Goal: Information Seeking & Learning: Check status

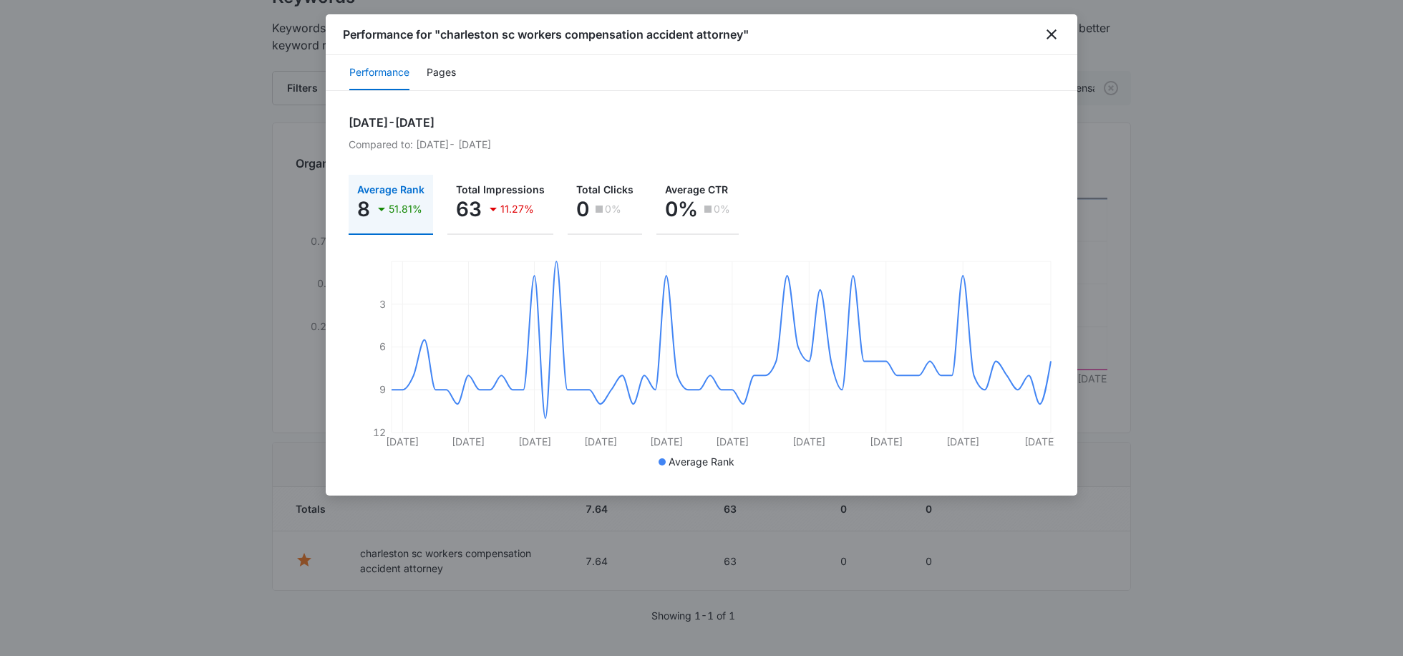
click at [1042, 37] on div "Performance for "charleston sc workers compensation accident attorney"" at bounding box center [702, 34] width 752 height 41
click at [1051, 36] on icon "close" at bounding box center [1051, 34] width 17 height 17
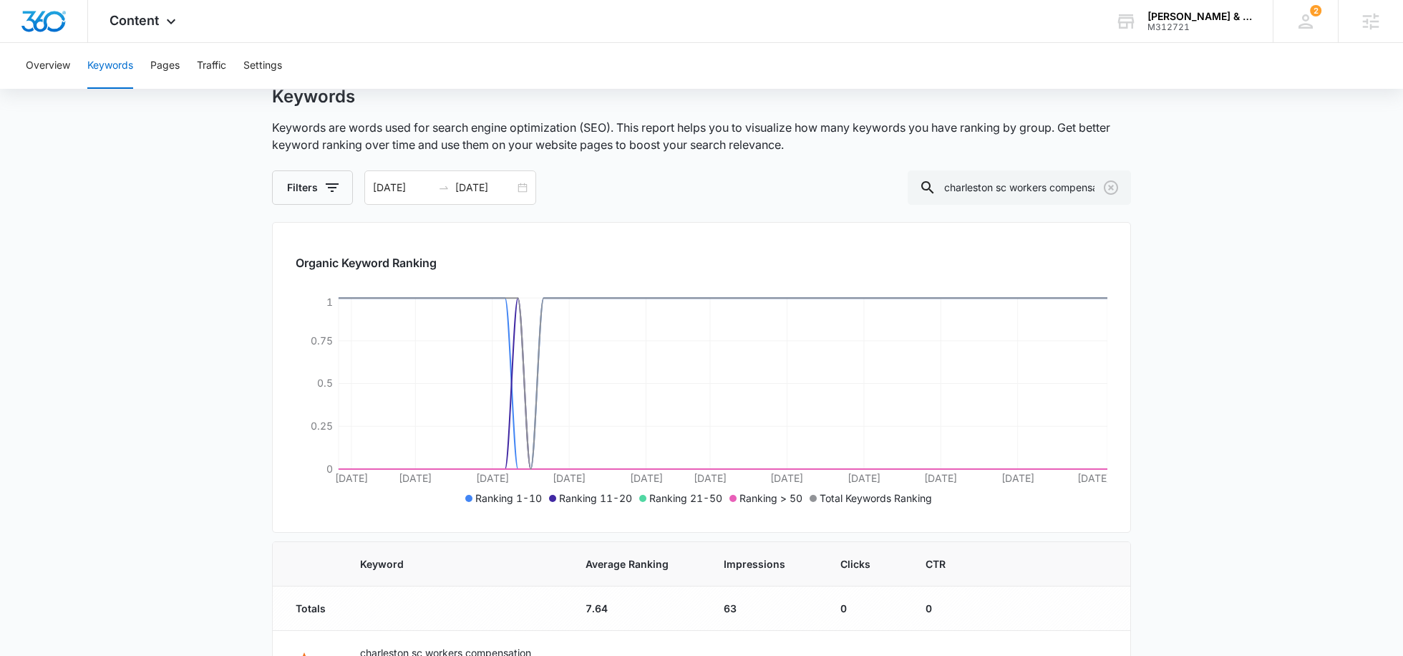
scroll to position [11, 0]
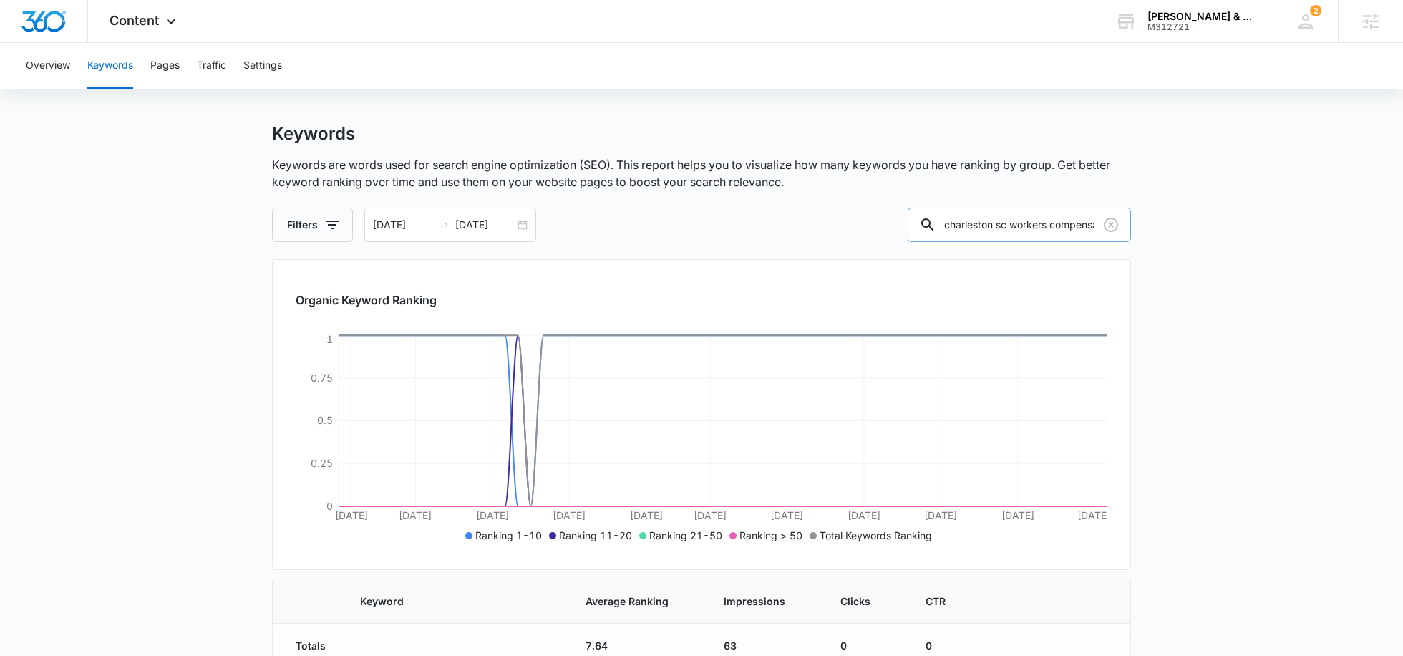
click at [1002, 226] on input "charleston sc workers compensation accident attorney" at bounding box center [1019, 225] width 223 height 34
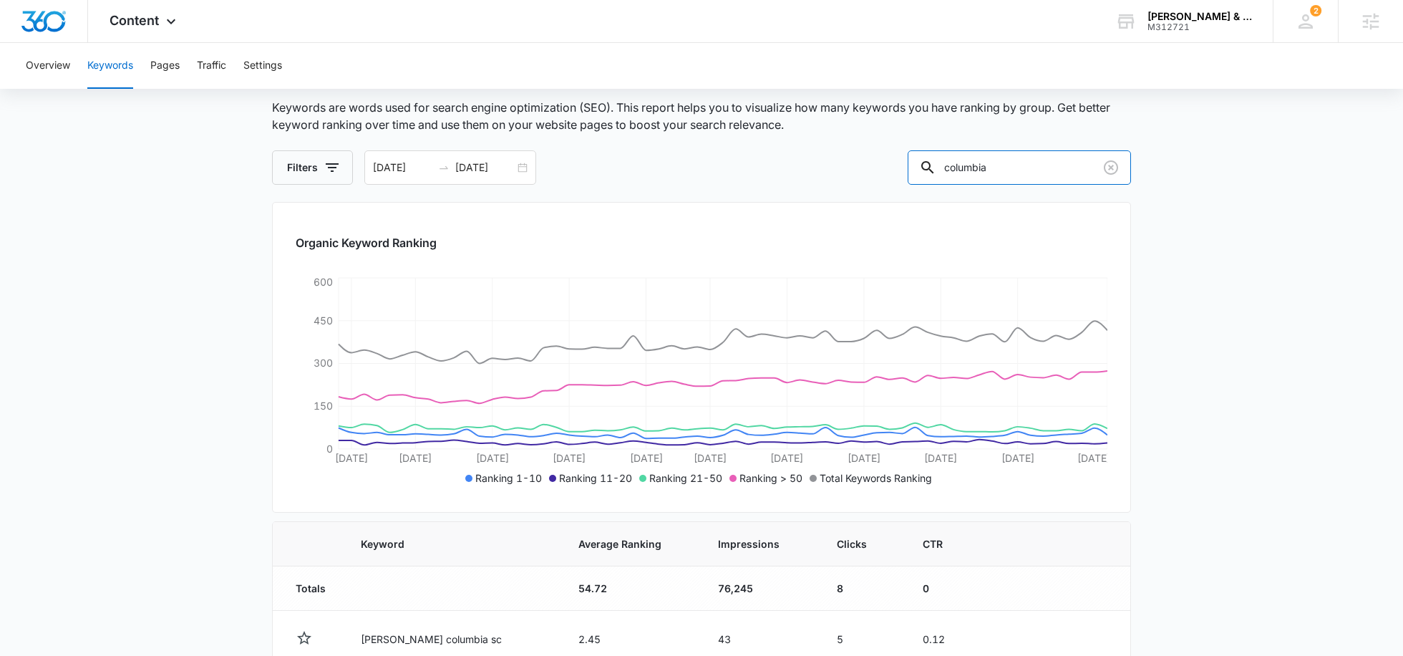
scroll to position [68, 0]
click at [1022, 170] on input "columbia" at bounding box center [1019, 168] width 223 height 34
type input "[GEOGRAPHIC_DATA]"
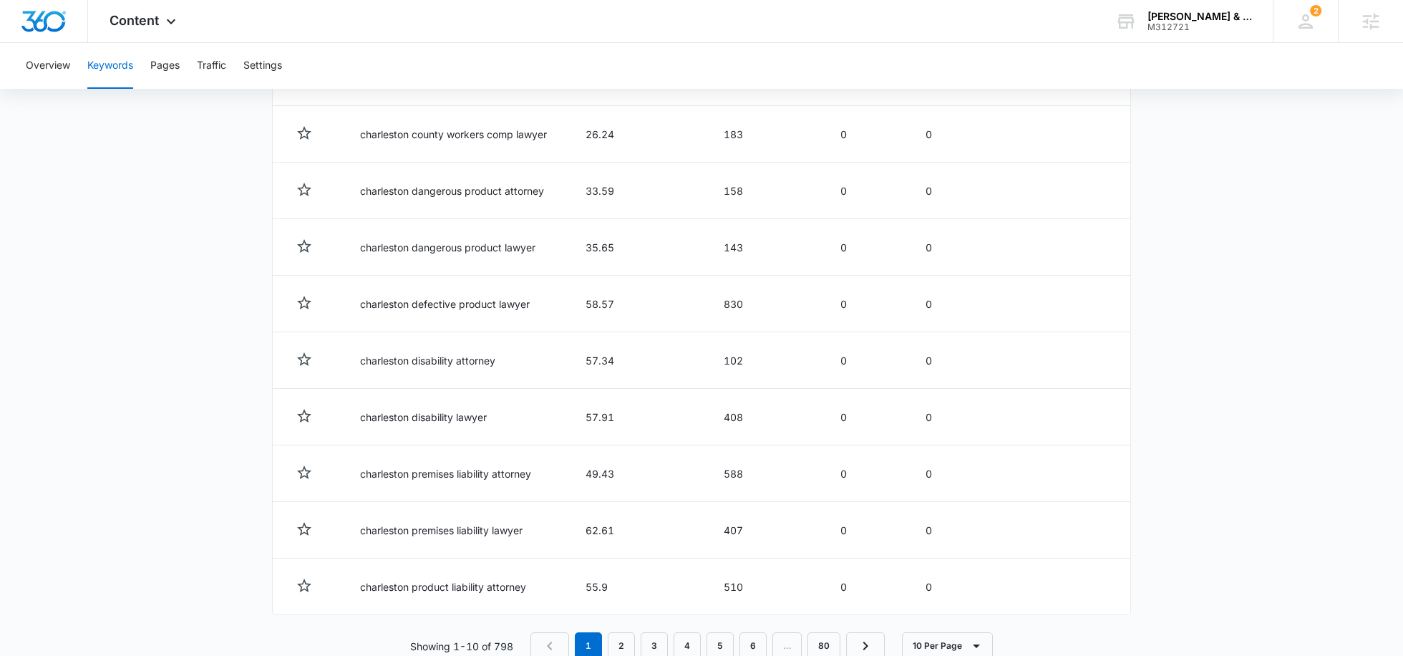
scroll to position [664, 0]
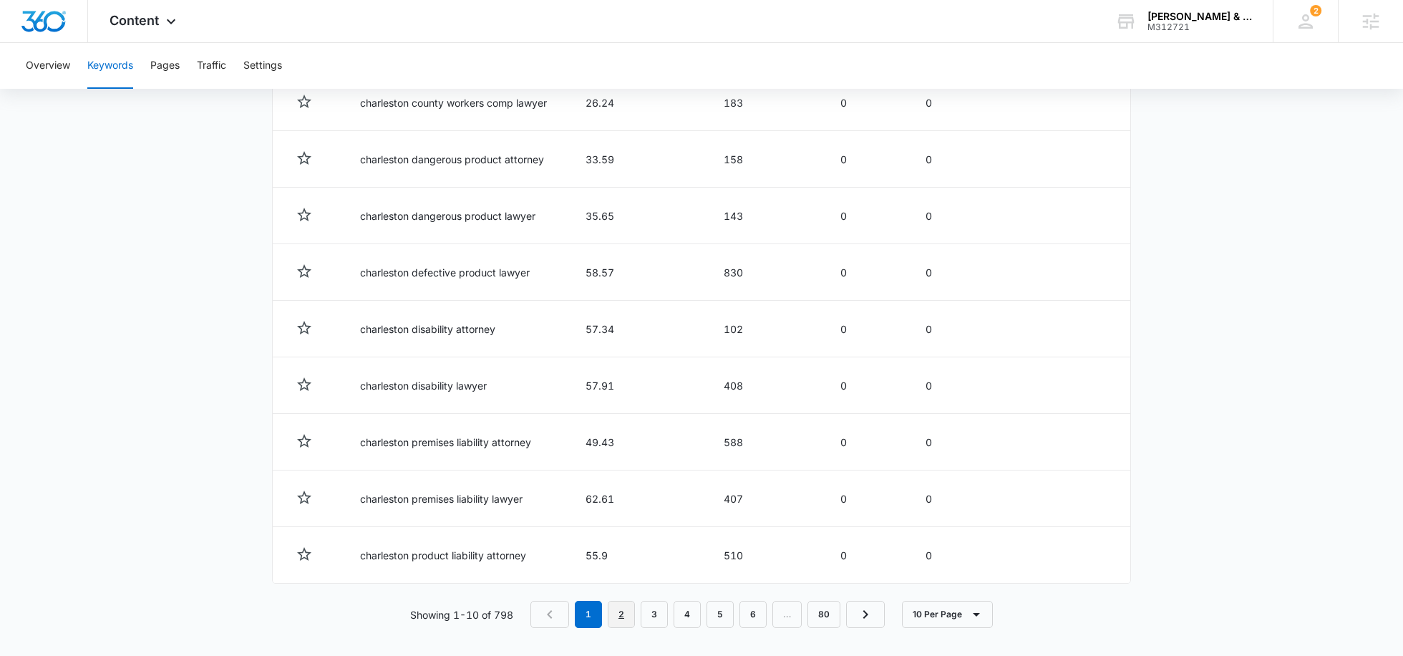
click at [630, 609] on link "2" at bounding box center [621, 614] width 27 height 27
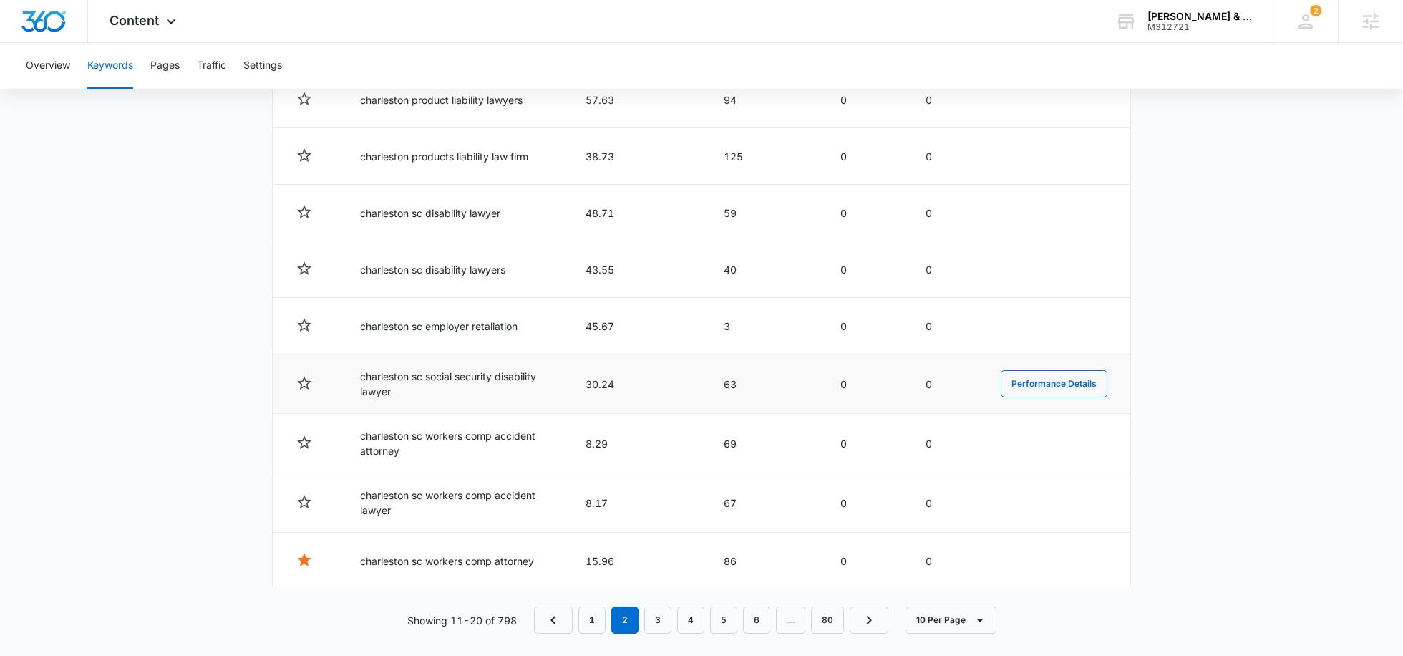
scroll to position [673, 0]
click at [654, 616] on link "3" at bounding box center [657, 621] width 27 height 27
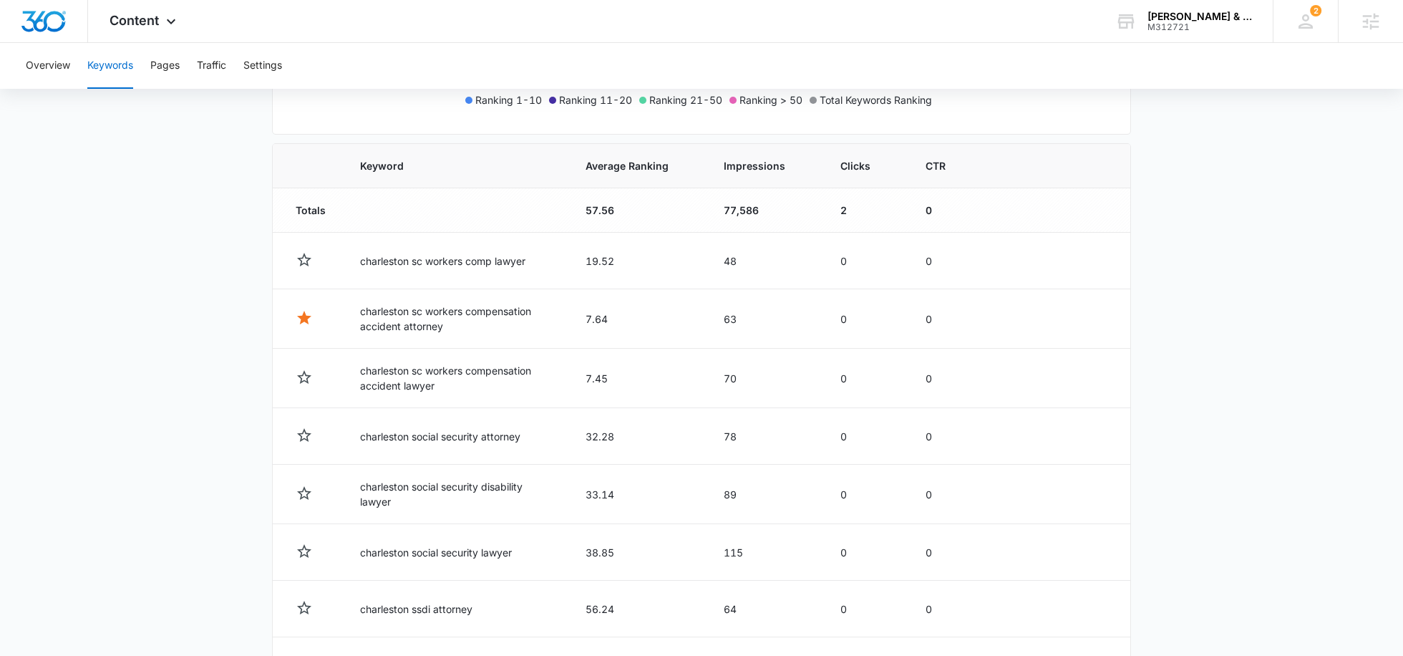
scroll to position [427, 0]
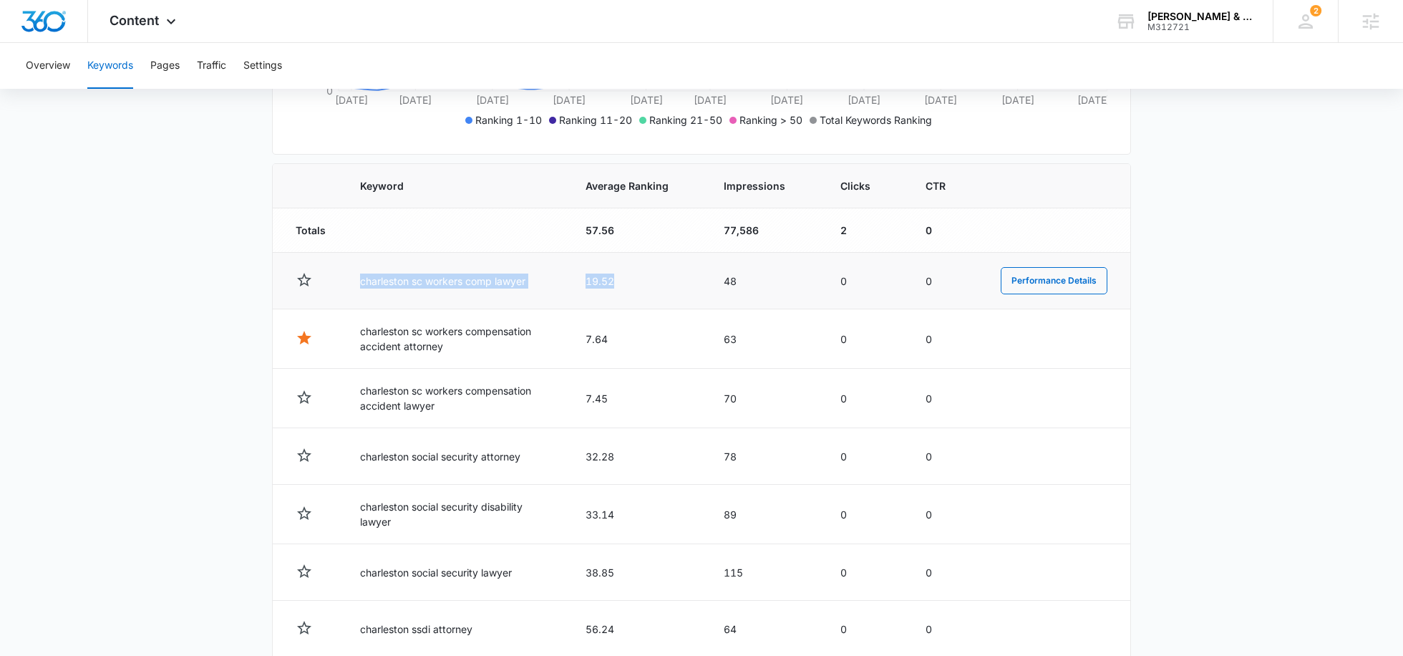
drag, startPoint x: 350, startPoint y: 281, endPoint x: 636, endPoint y: 278, distance: 285.6
click at [636, 278] on tr "charleston sc workers comp lawyer 19.52 48 0 0 Performance Details" at bounding box center [702, 281] width 858 height 57
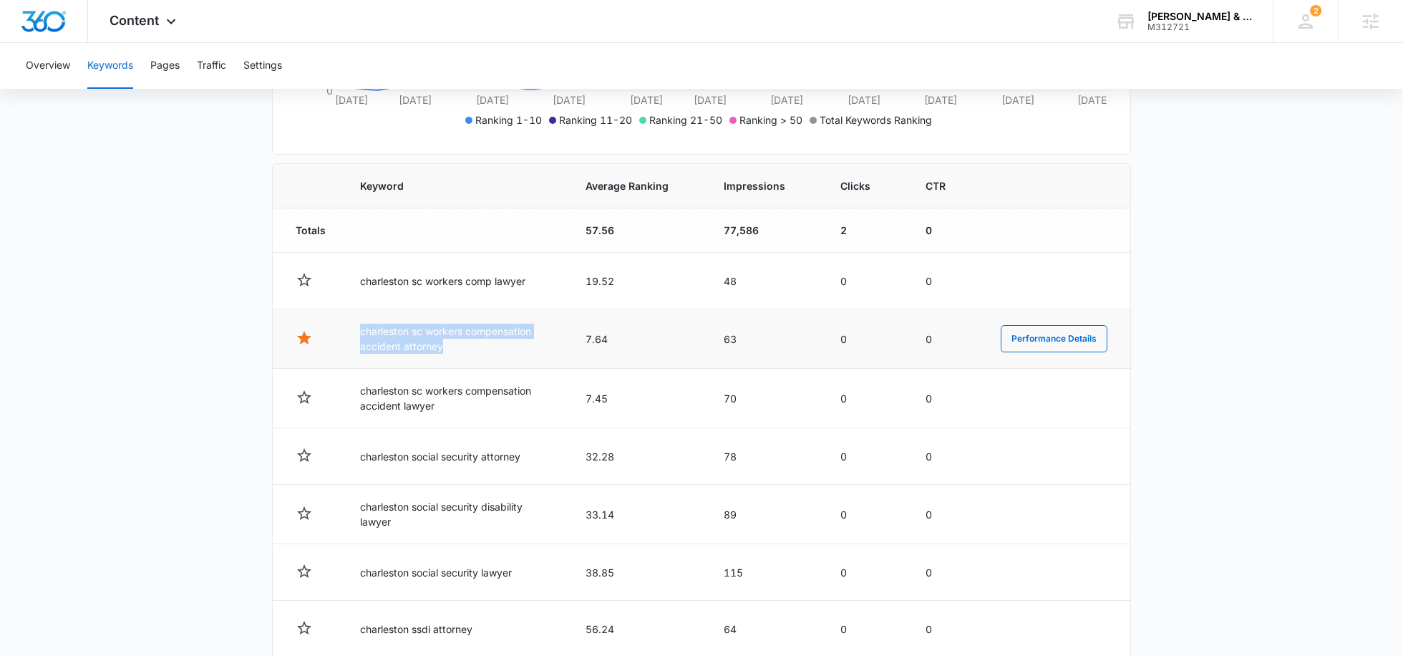
drag, startPoint x: 449, startPoint y: 346, endPoint x: 337, endPoint y: 337, distance: 112.0
click at [336, 337] on tr "charleston sc workers compensation accident attorney 7.64 63 0 0 Performance De…" at bounding box center [702, 338] width 858 height 59
drag, startPoint x: 616, startPoint y: 333, endPoint x: 564, endPoint y: 333, distance: 51.5
click at [564, 333] on tr "charleston sc workers compensation accident attorney 7.64 63 0 0 Performance De…" at bounding box center [702, 338] width 858 height 59
click at [560, 347] on td "charleston sc workers compensation accident attorney" at bounding box center [456, 338] width 226 height 59
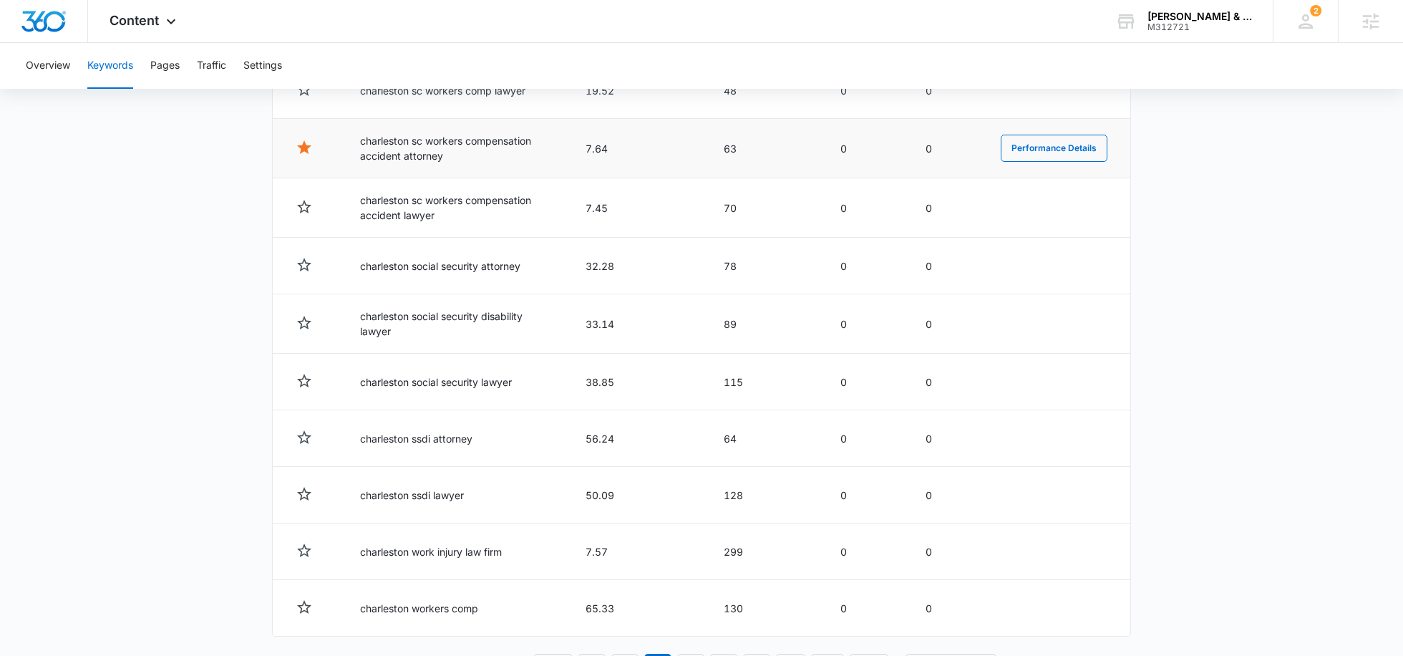
scroll to position [673, 0]
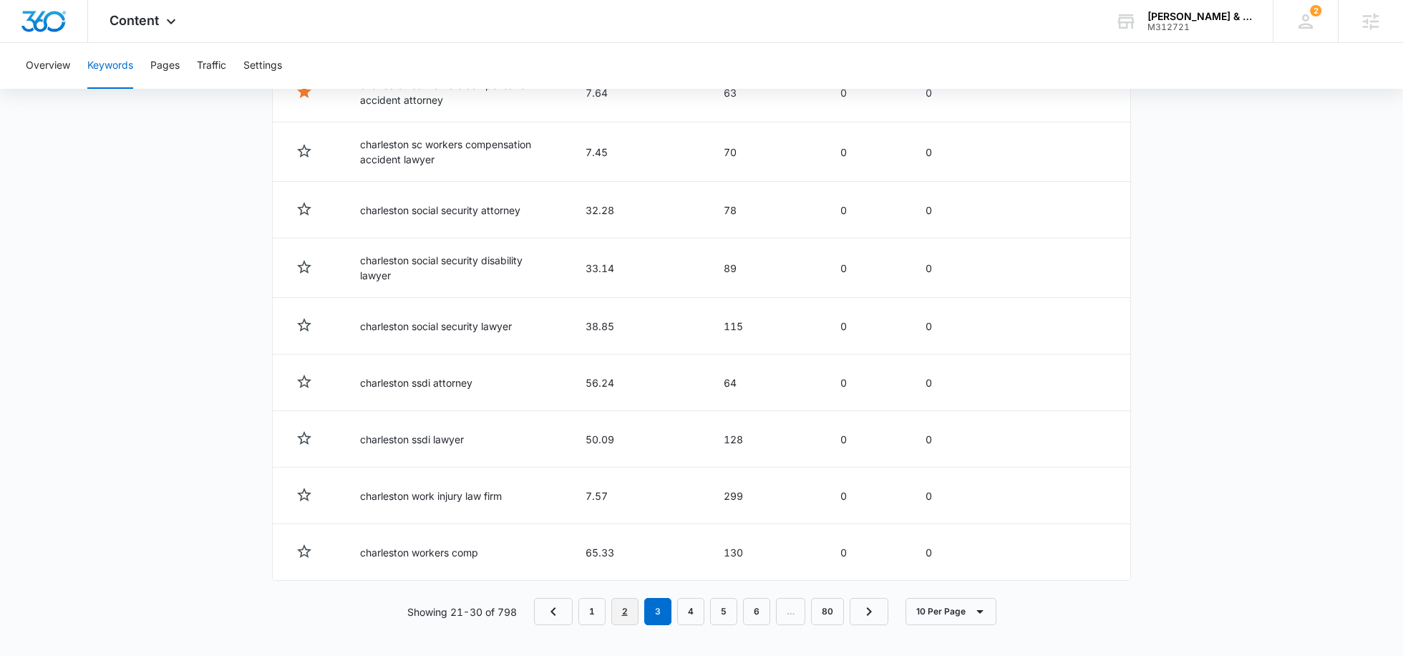
click at [626, 605] on link "2" at bounding box center [624, 611] width 27 height 27
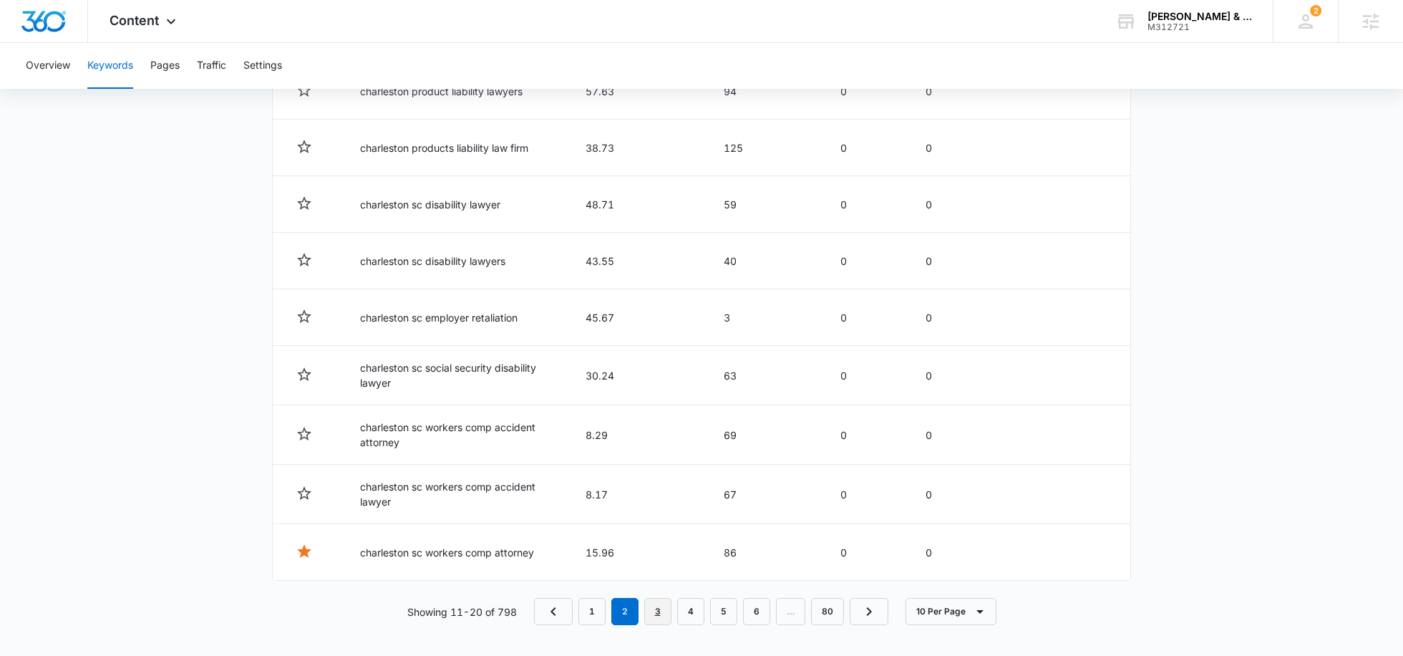
click at [654, 611] on link "3" at bounding box center [657, 611] width 27 height 27
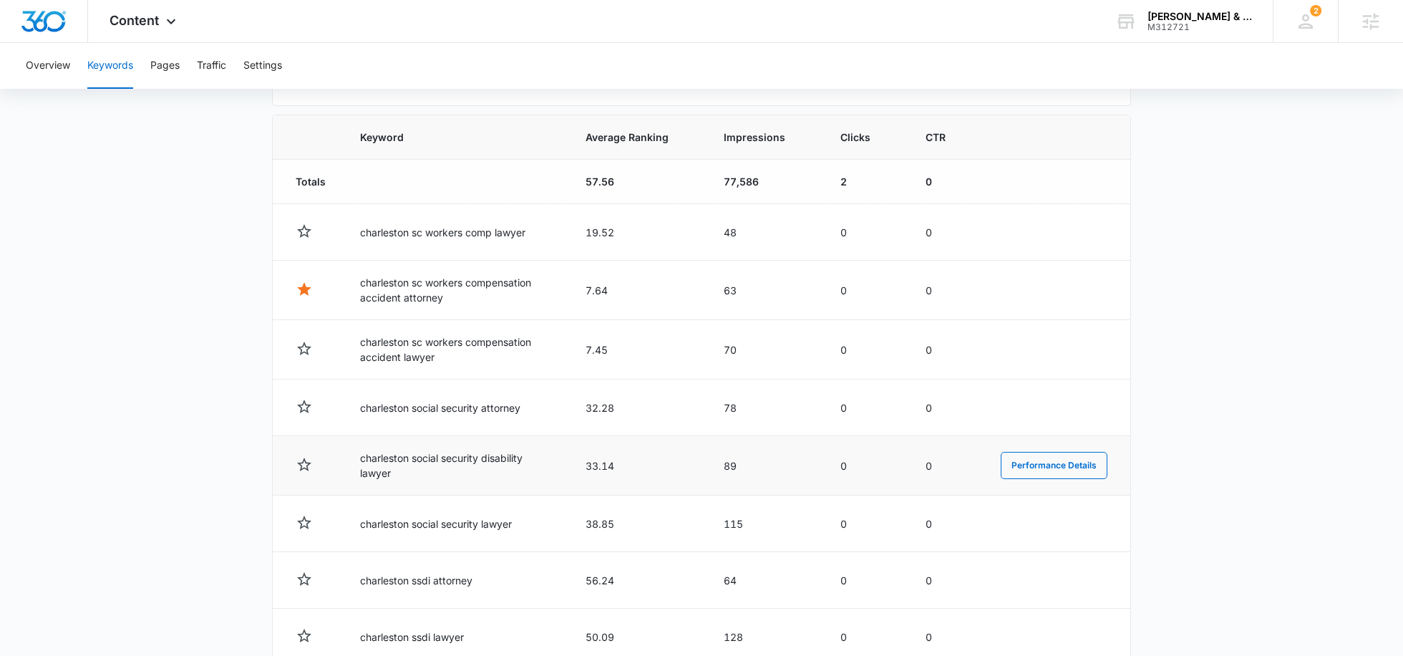
scroll to position [474, 0]
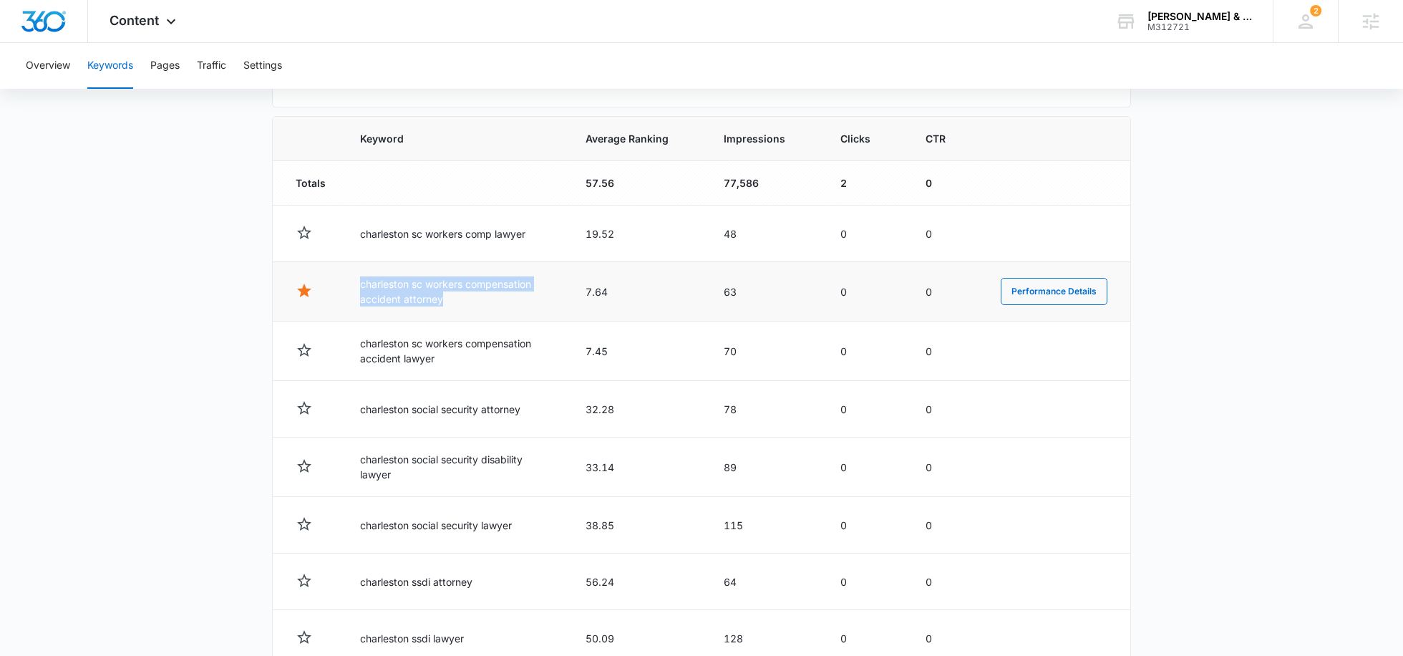
drag, startPoint x: 490, startPoint y: 306, endPoint x: 329, endPoint y: 279, distance: 162.6
click at [329, 279] on tr "charleston sc workers compensation accident attorney 7.64 63 0 0 Performance De…" at bounding box center [702, 291] width 858 height 59
click at [1060, 279] on button "Performance Details" at bounding box center [1054, 291] width 107 height 27
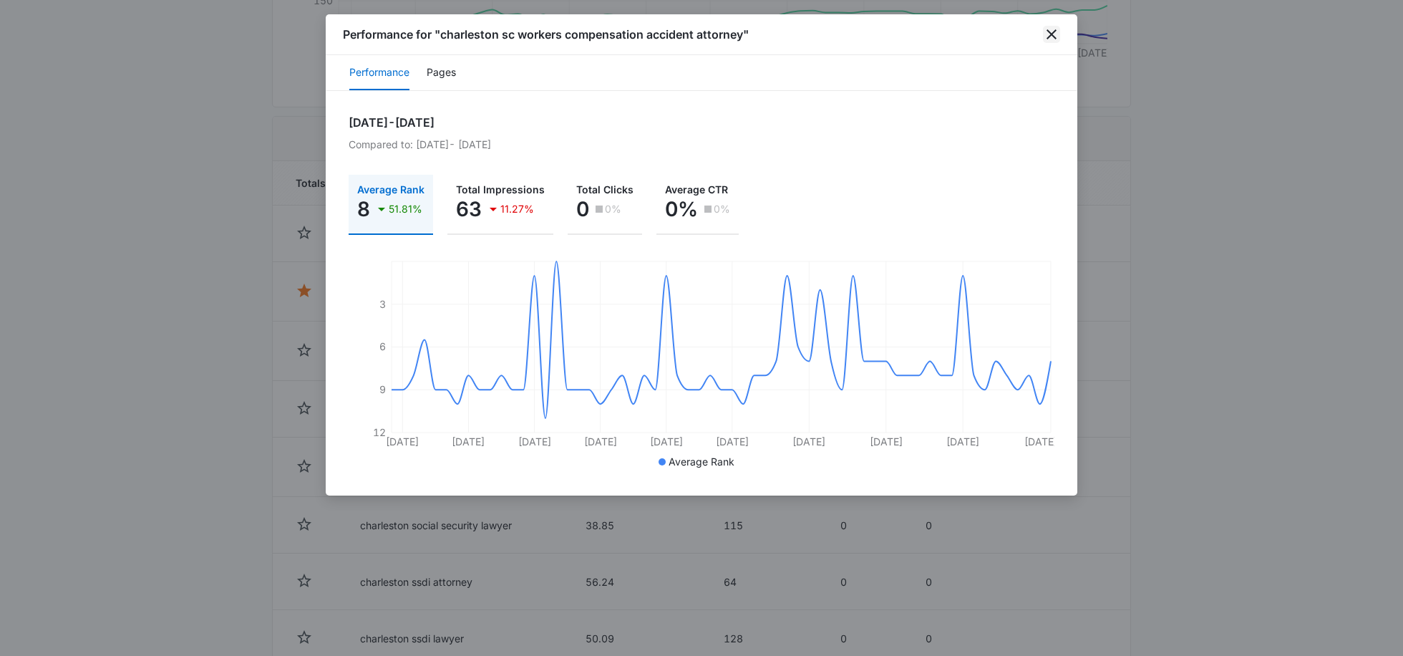
click at [1057, 32] on icon "close" at bounding box center [1051, 34] width 17 height 17
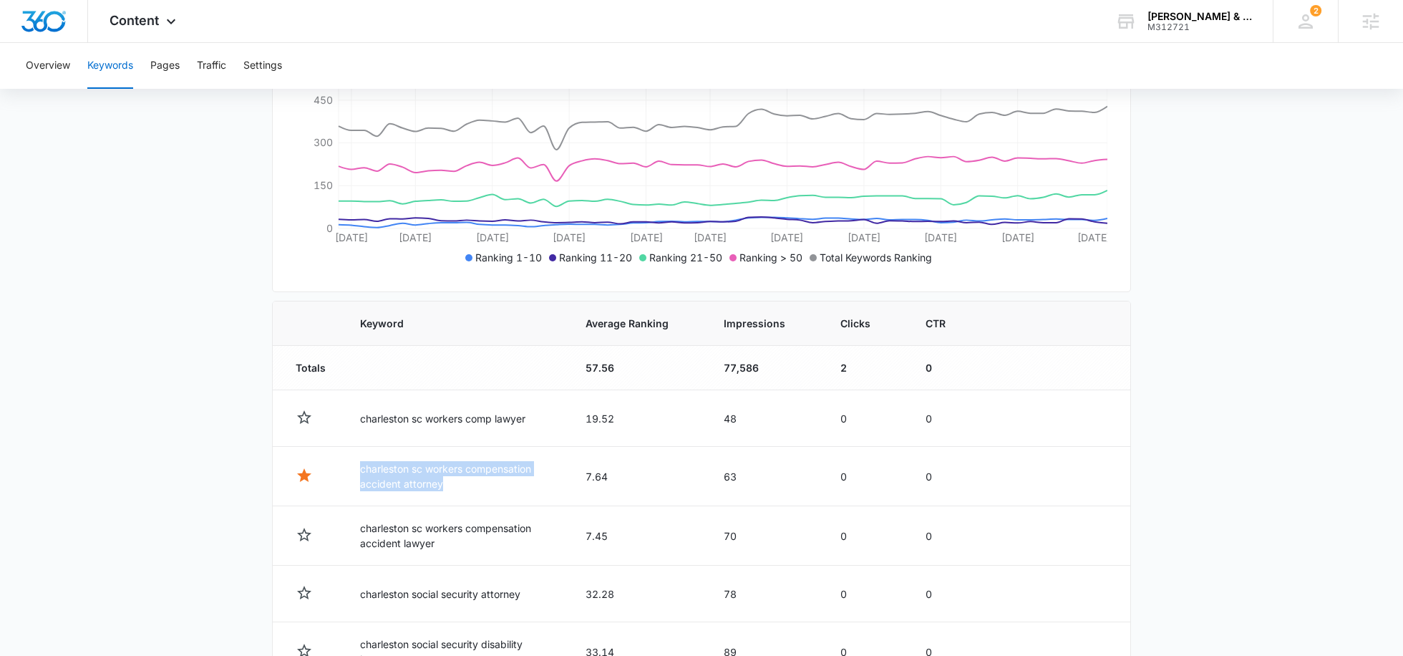
scroll to position [0, 0]
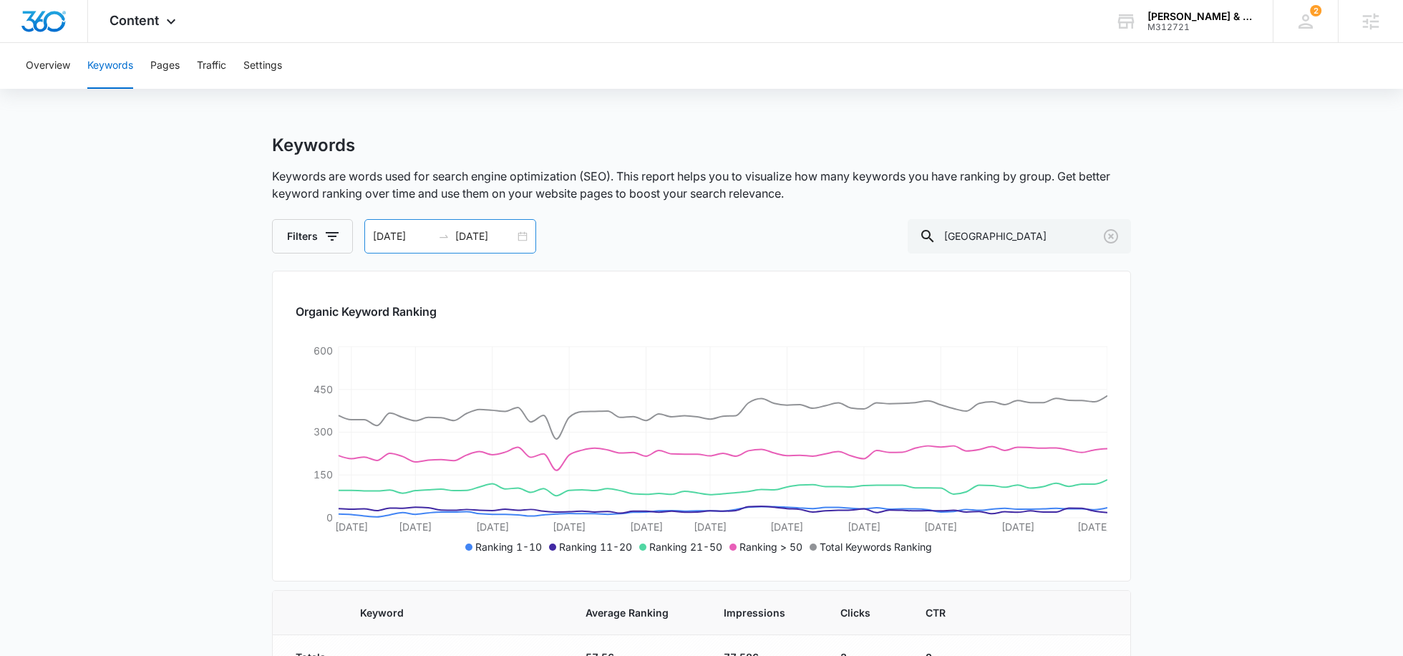
click at [504, 242] on input "[DATE]" at bounding box center [484, 236] width 59 height 16
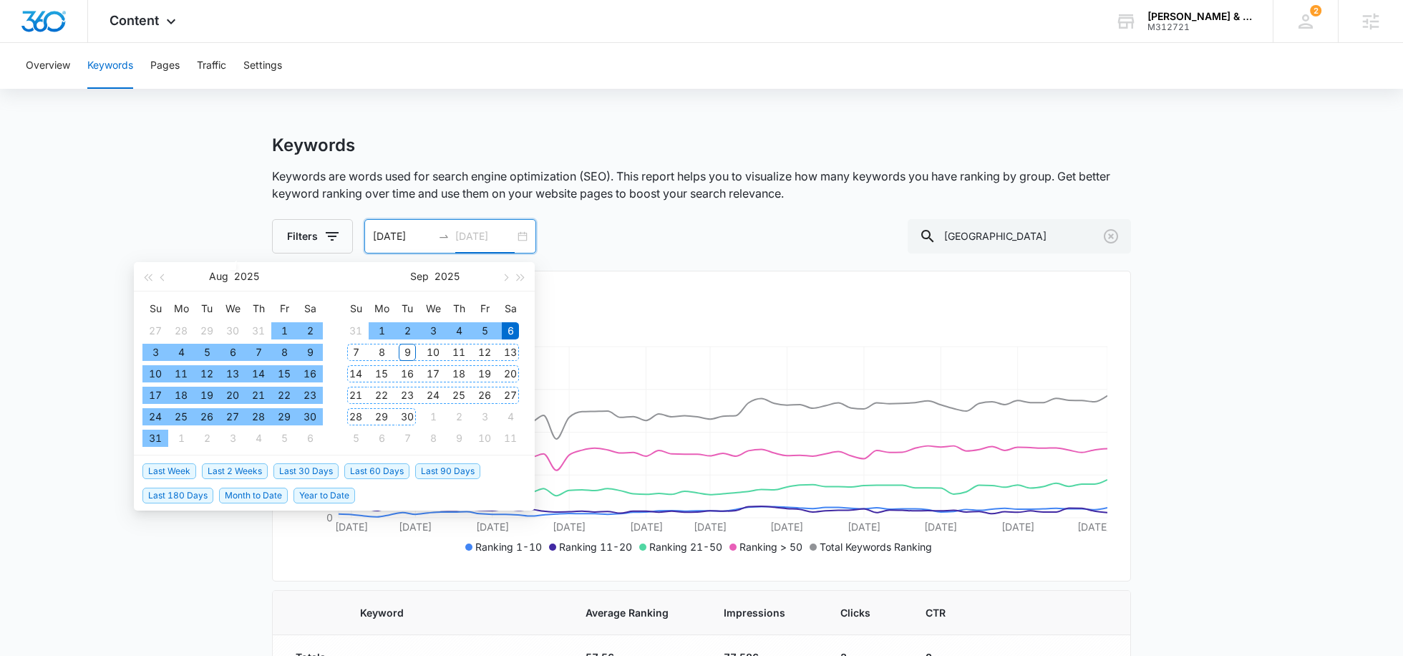
type input "[DATE]"
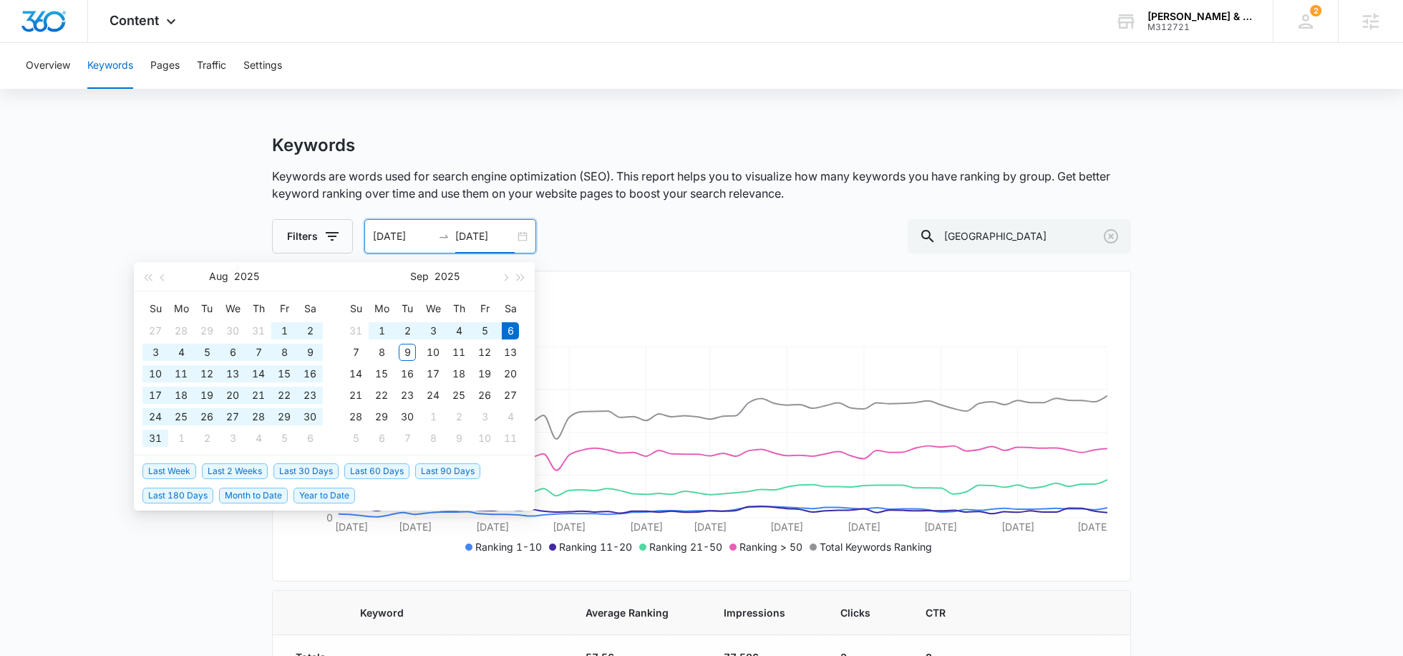
click at [437, 473] on span "Last 90 Days" at bounding box center [447, 471] width 65 height 16
type input "[DATE]"
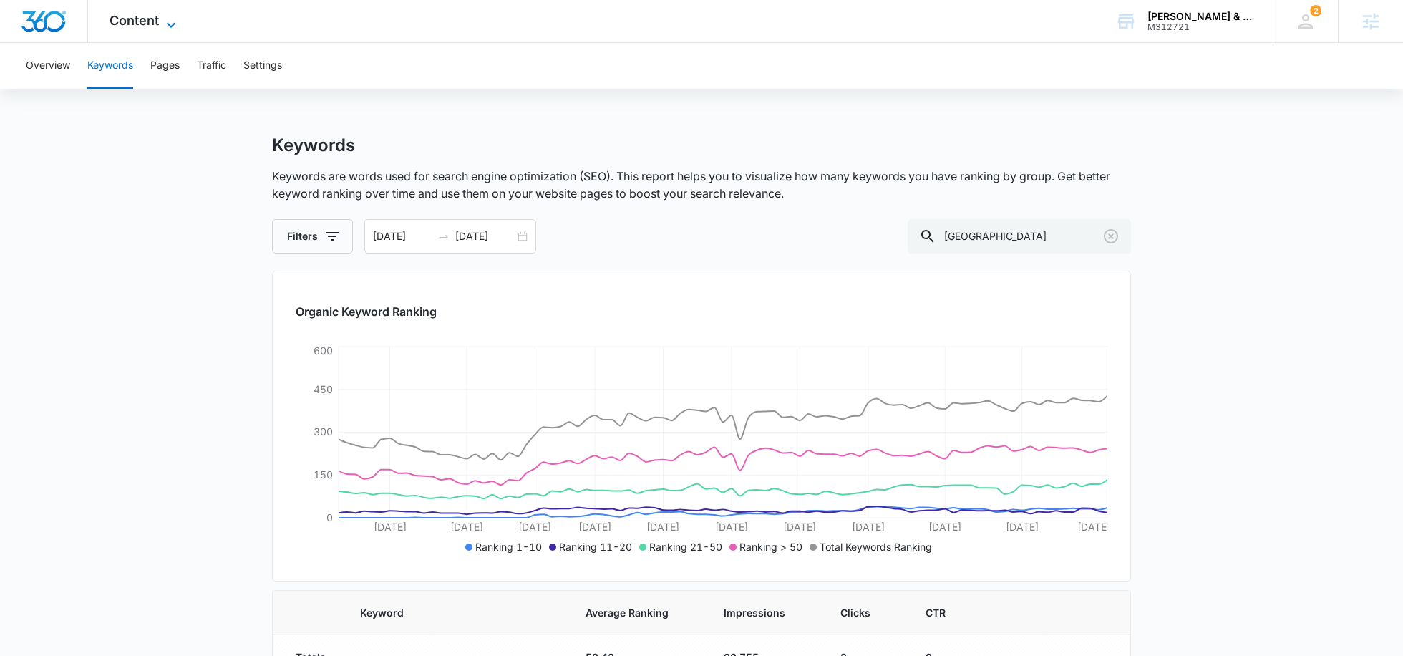
click at [152, 24] on span "Content" at bounding box center [134, 20] width 49 height 15
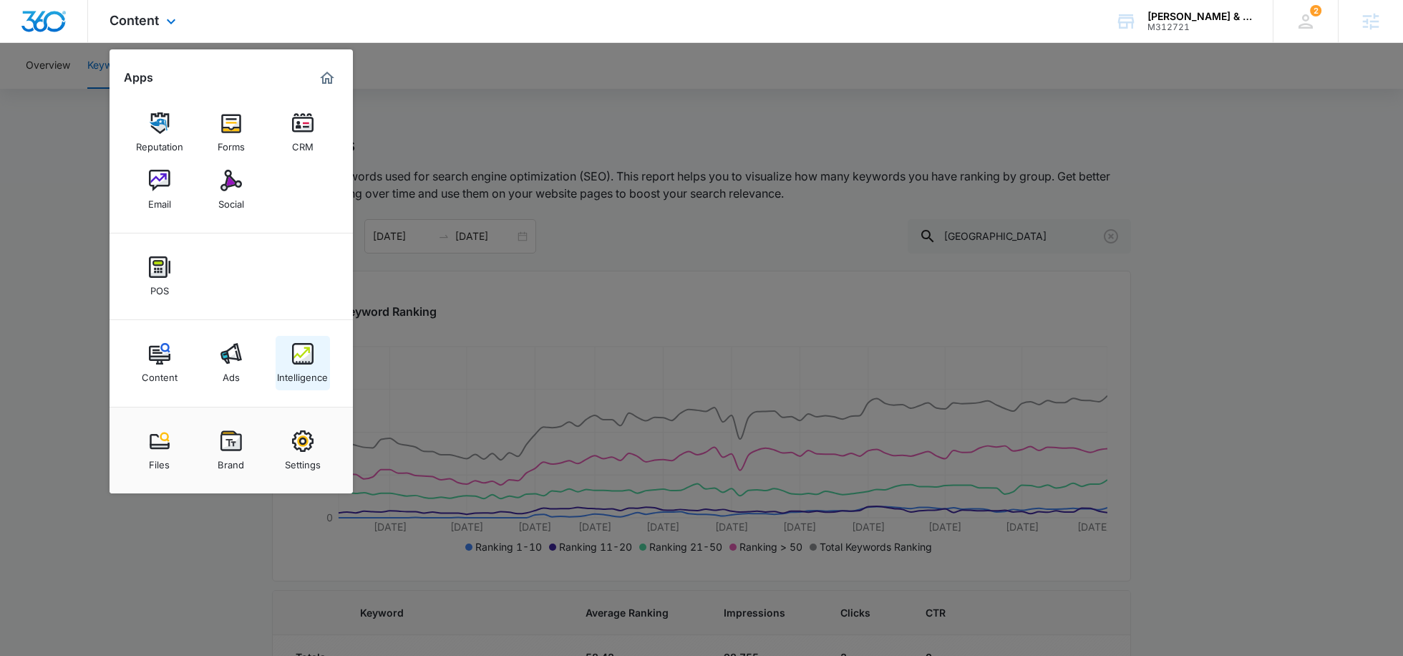
click at [299, 362] on img at bounding box center [302, 353] width 21 height 21
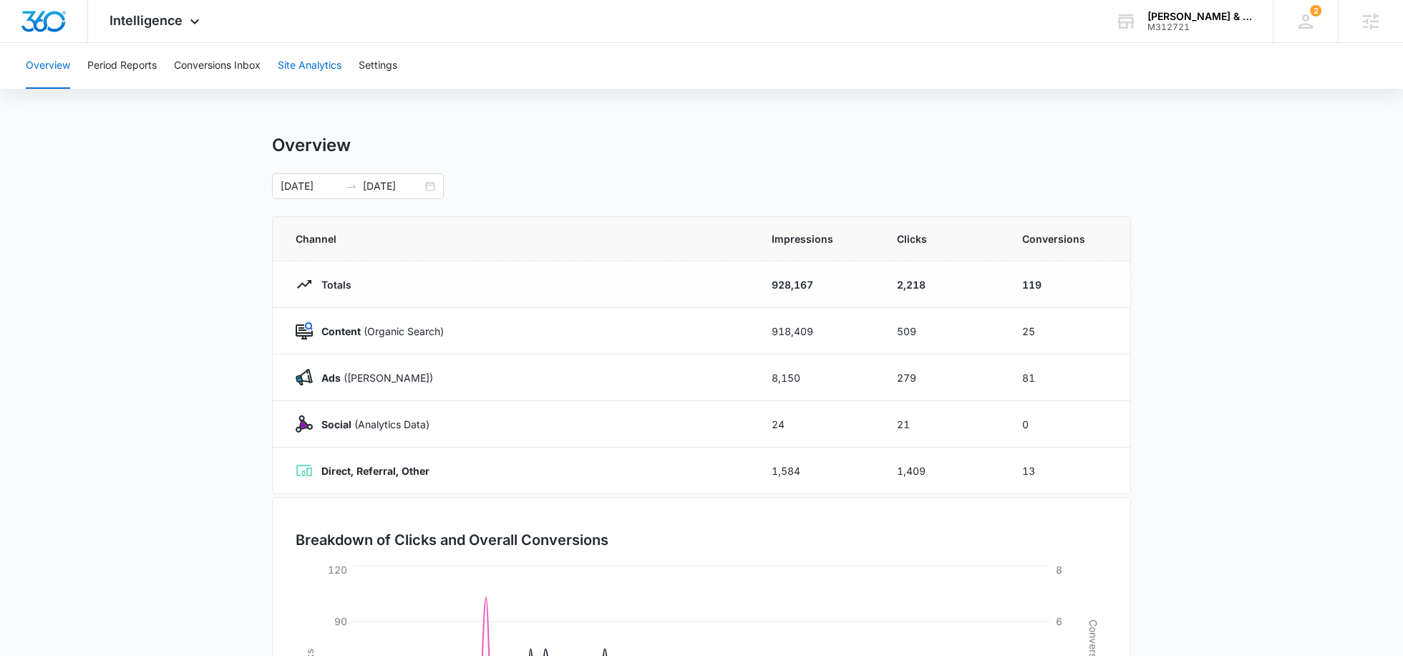
click at [332, 70] on button "Site Analytics" at bounding box center [310, 66] width 64 height 46
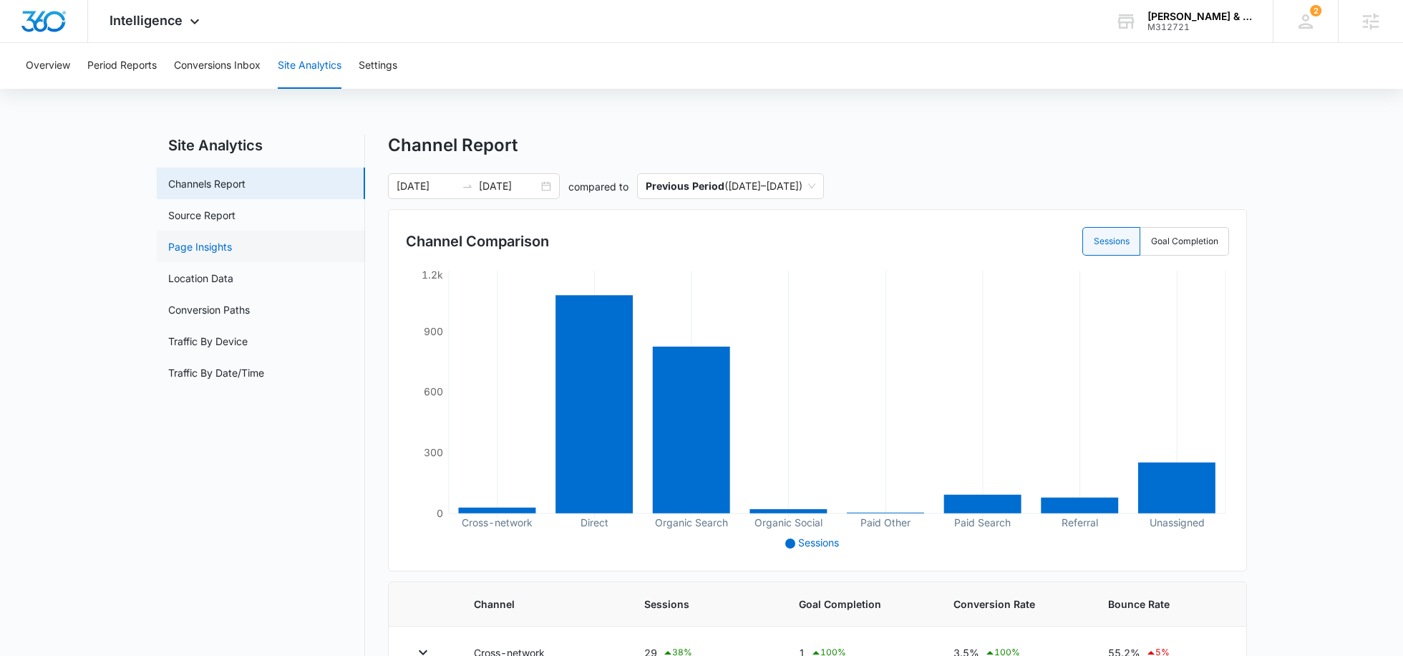
click at [205, 243] on link "Page Insights" at bounding box center [200, 246] width 64 height 15
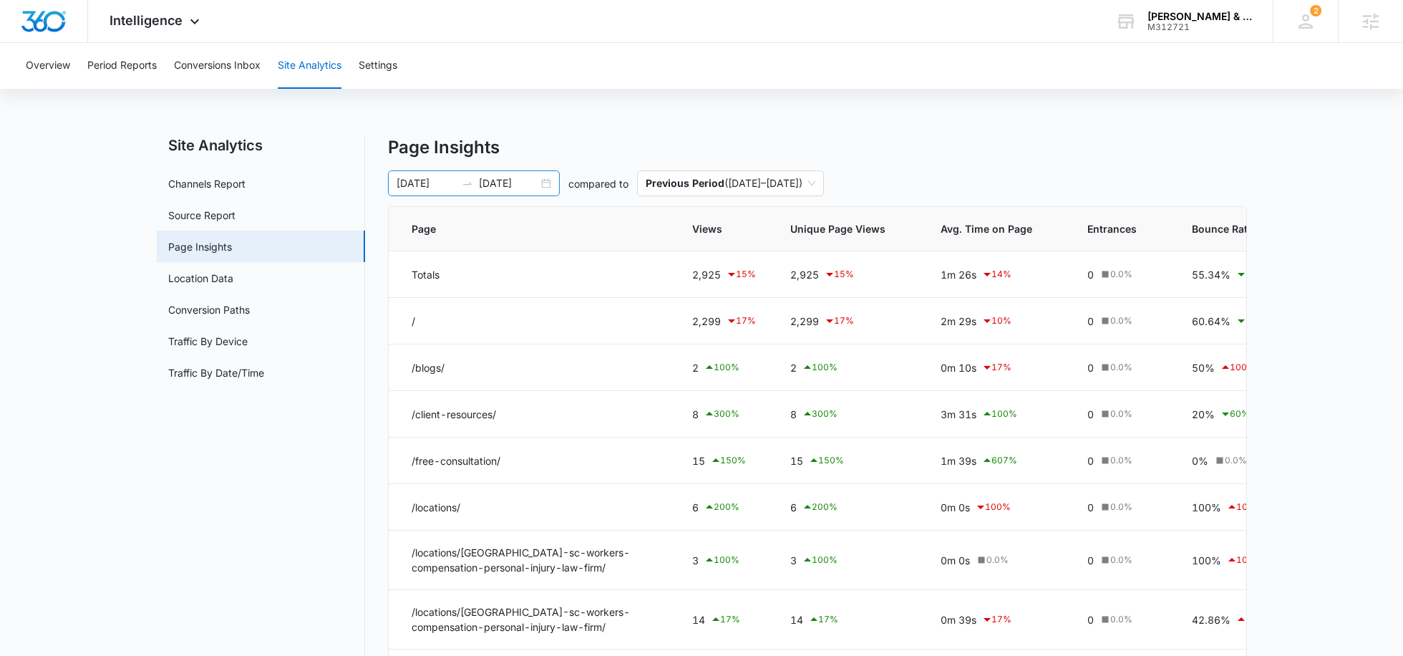
click at [495, 183] on input "[DATE]" at bounding box center [508, 183] width 59 height 16
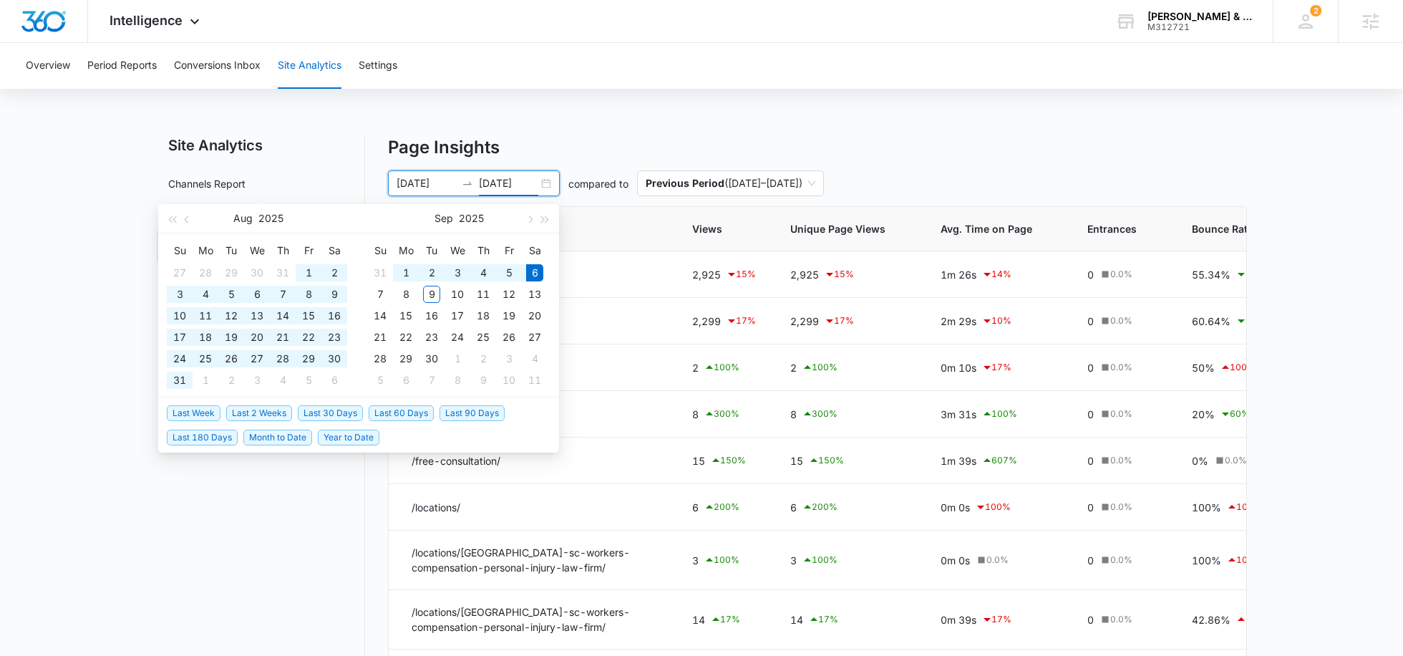
click at [696, 144] on p "Page Insights" at bounding box center [817, 148] width 859 height 26
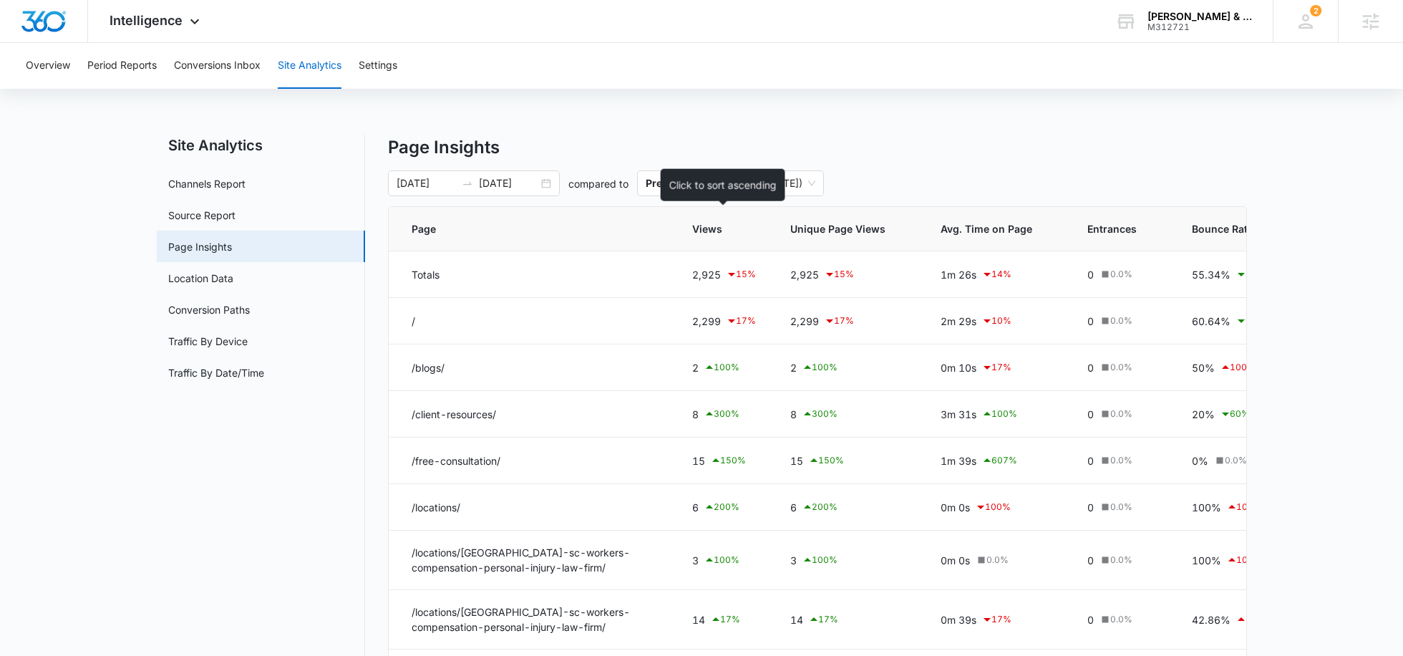
click at [709, 231] on span "Views" at bounding box center [713, 228] width 43 height 15
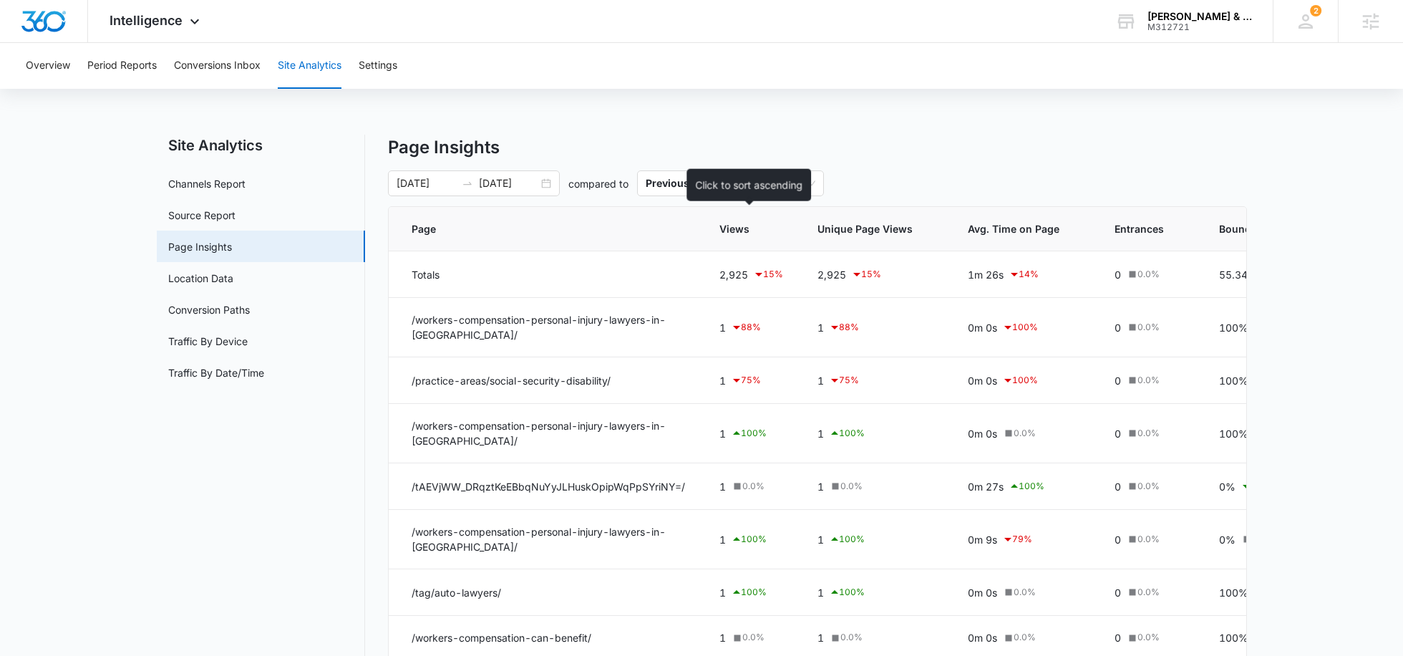
click at [727, 226] on span "Views" at bounding box center [740, 228] width 43 height 15
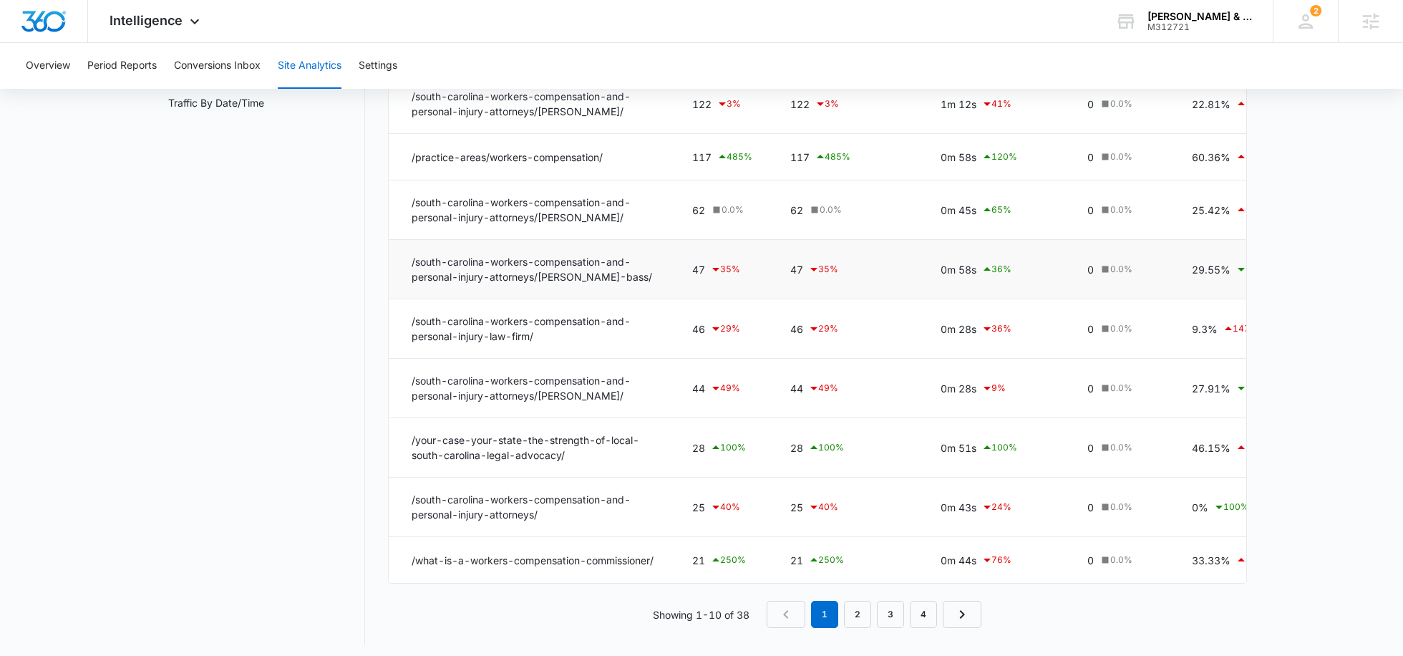
scroll to position [286, 0]
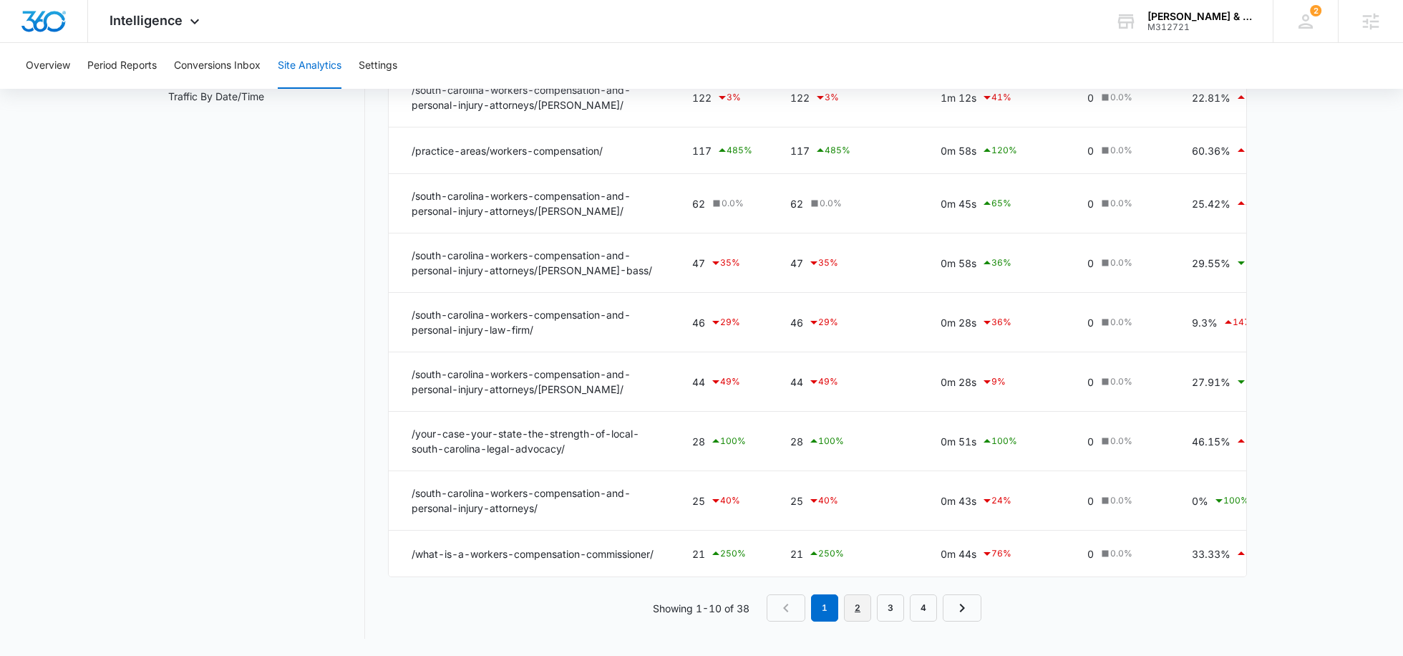
click at [853, 607] on link "2" at bounding box center [857, 607] width 27 height 27
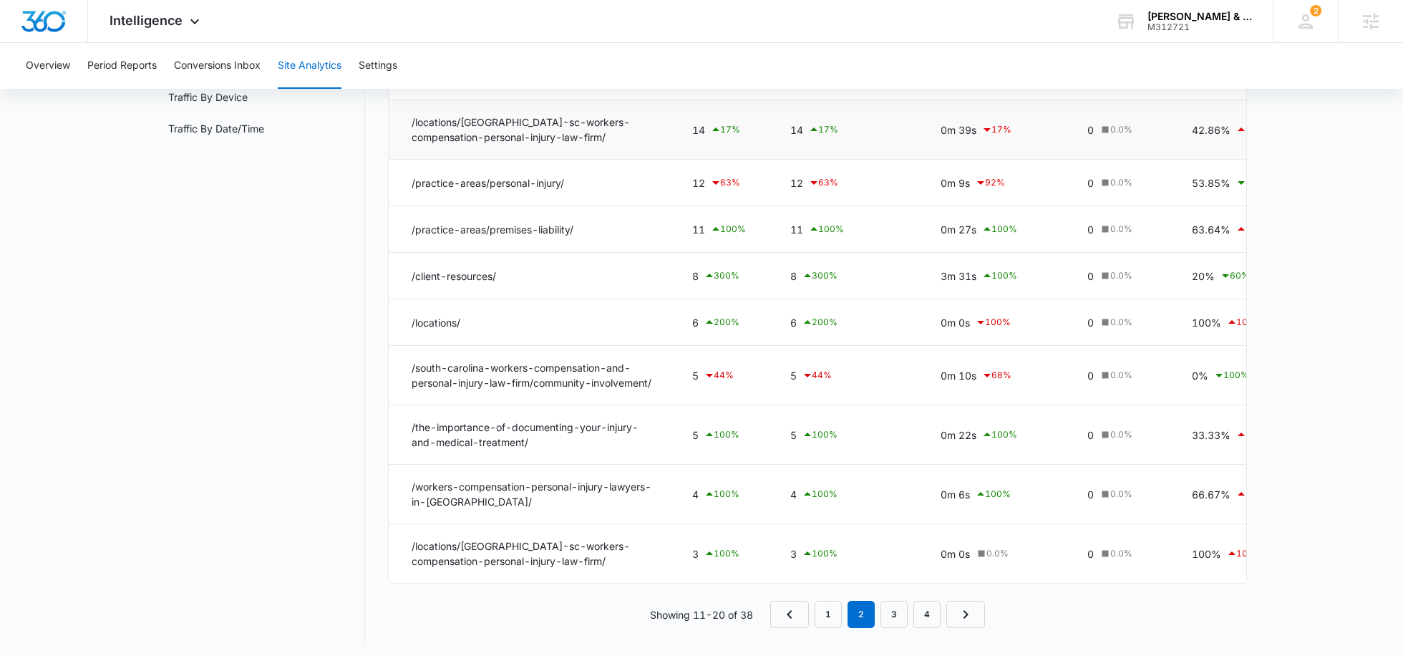
scroll to position [248, 0]
click at [894, 601] on link "3" at bounding box center [894, 610] width 27 height 27
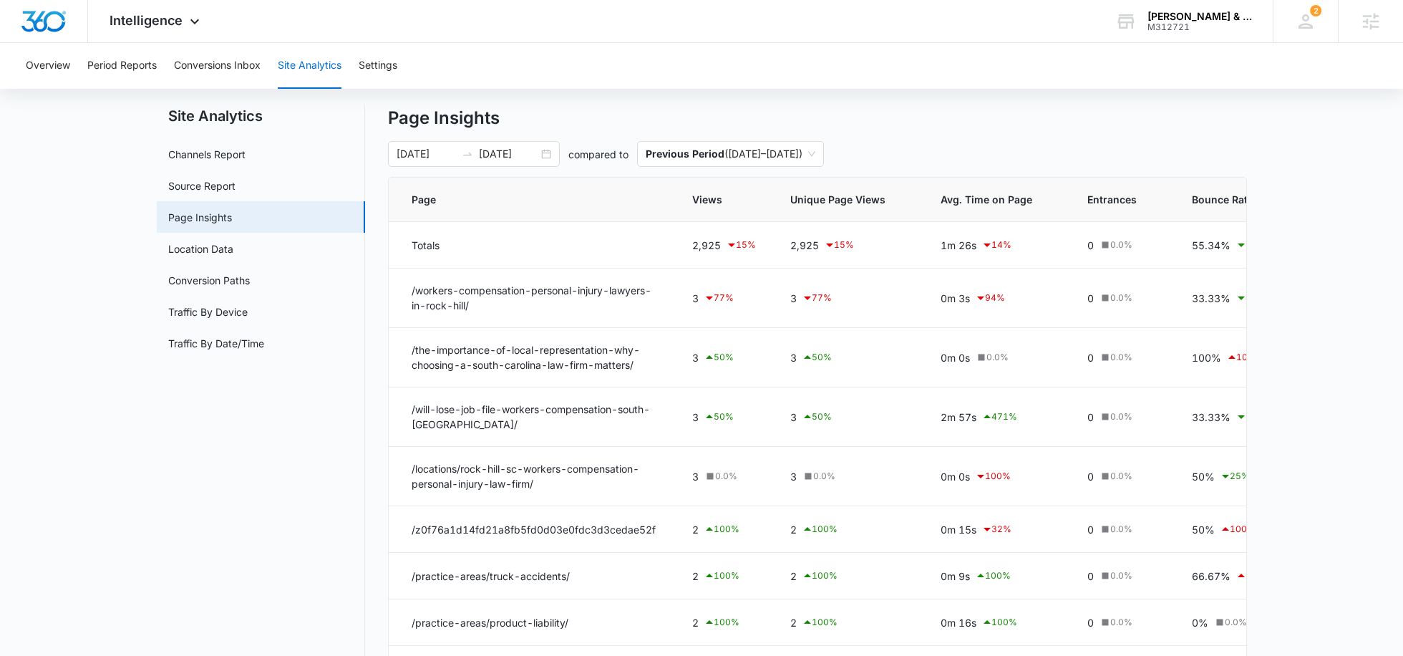
scroll to position [0, 0]
